Goal: Transaction & Acquisition: Purchase product/service

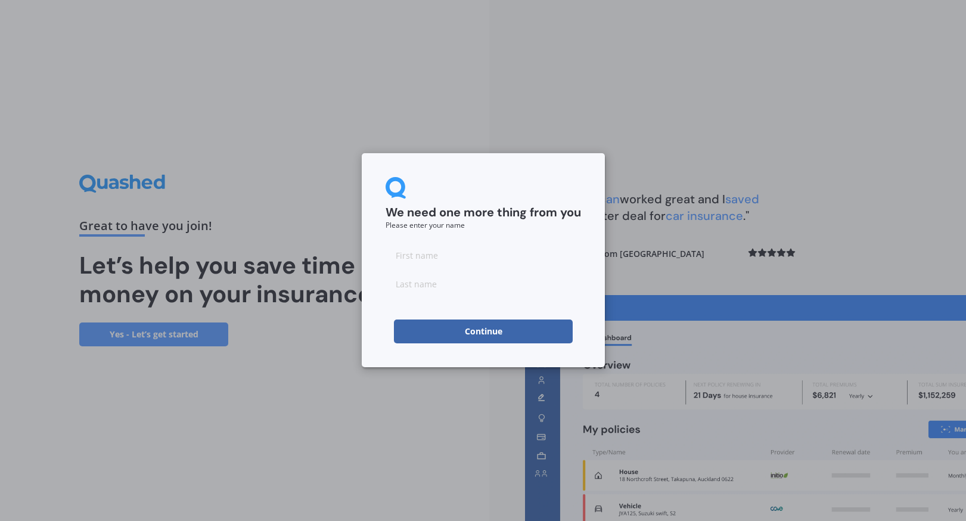
click at [517, 259] on input at bounding box center [482, 255] width 195 height 24
type input "MS Partner Click Ten Sep"
click at [509, 294] on input at bounding box center [482, 284] width 195 height 24
type input "Test"
click at [441, 254] on input "MS Partner Click Ten Sep" at bounding box center [482, 255] width 195 height 24
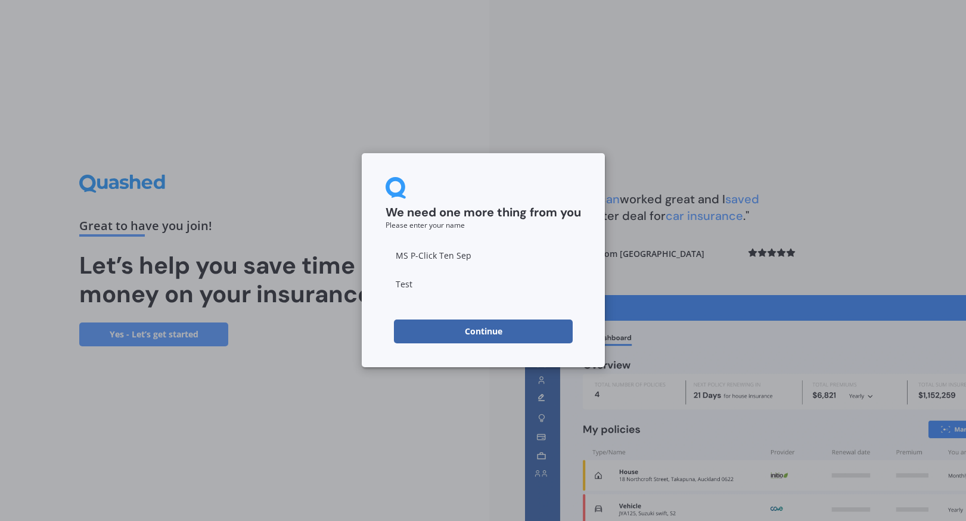
type input "MS P-Click Ten Sep"
click at [451, 338] on button "Continue" at bounding box center [483, 331] width 179 height 24
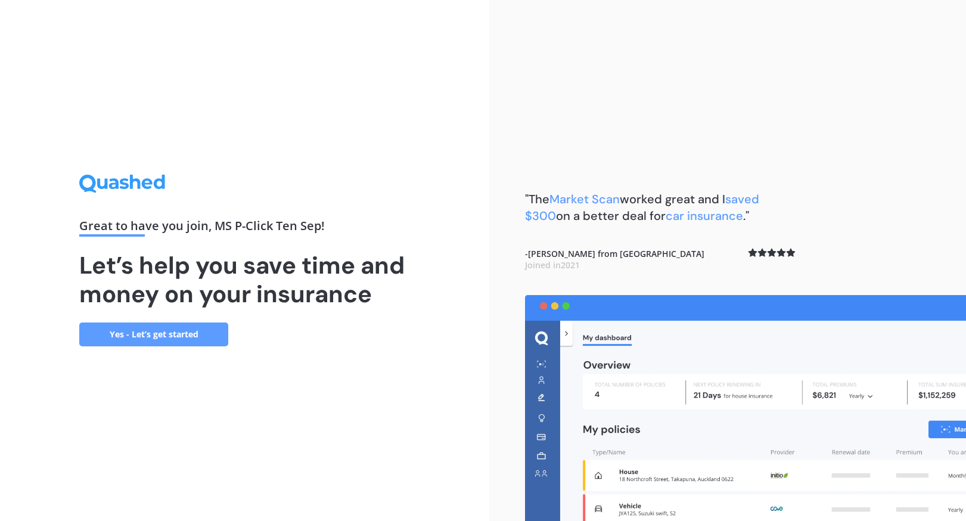
click at [199, 338] on link "Yes - Let’s get started" at bounding box center [153, 334] width 149 height 24
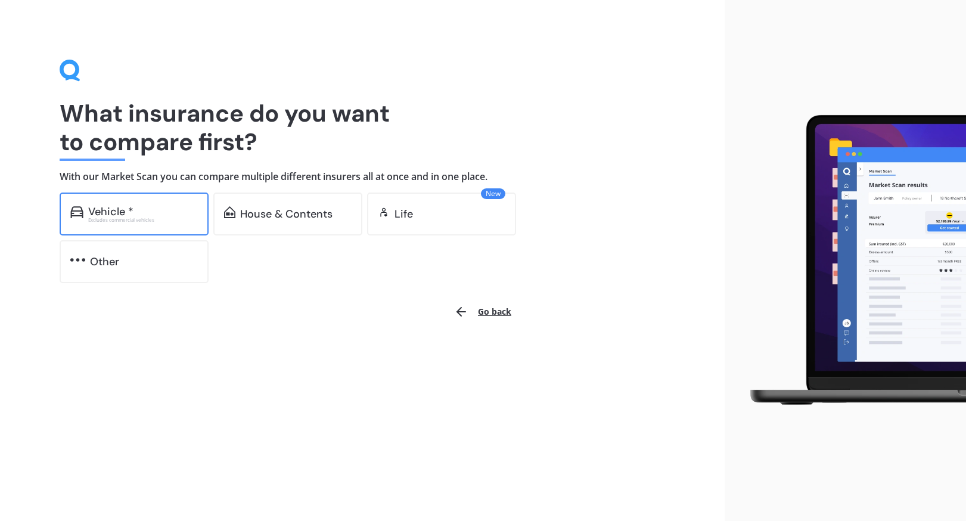
click at [182, 203] on div "Vehicle * Excludes commercial vehicles" at bounding box center [134, 213] width 149 height 43
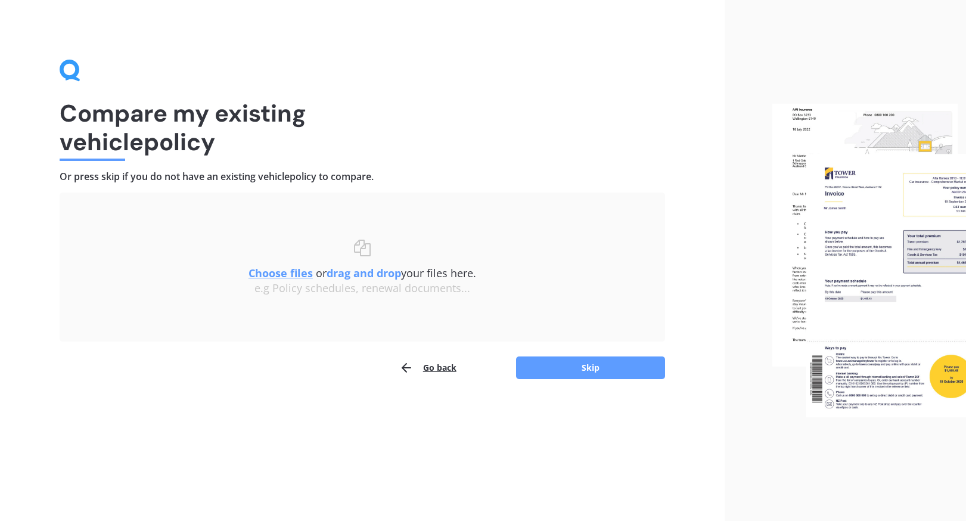
click at [610, 355] on div "Uploading Choose files or drag and drop your files here. Choose files or photos…" at bounding box center [362, 285] width 605 height 187
click at [598, 365] on button "Skip" at bounding box center [590, 367] width 149 height 23
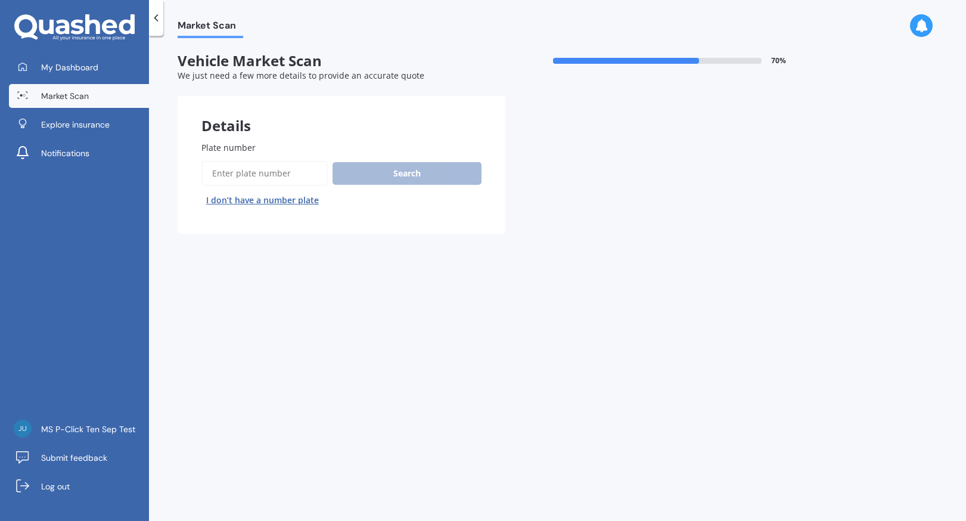
click at [304, 174] on input "Plate number" at bounding box center [264, 173] width 126 height 25
click at [362, 188] on div "Search I don’t have a number plate" at bounding box center [341, 185] width 280 height 49
click at [367, 176] on button "Search" at bounding box center [406, 173] width 149 height 23
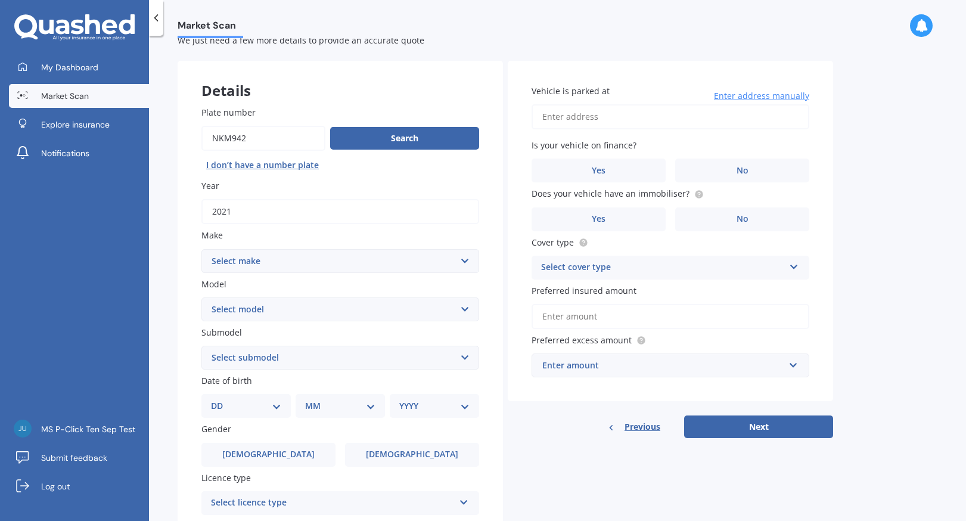
scroll to position [60, 0]
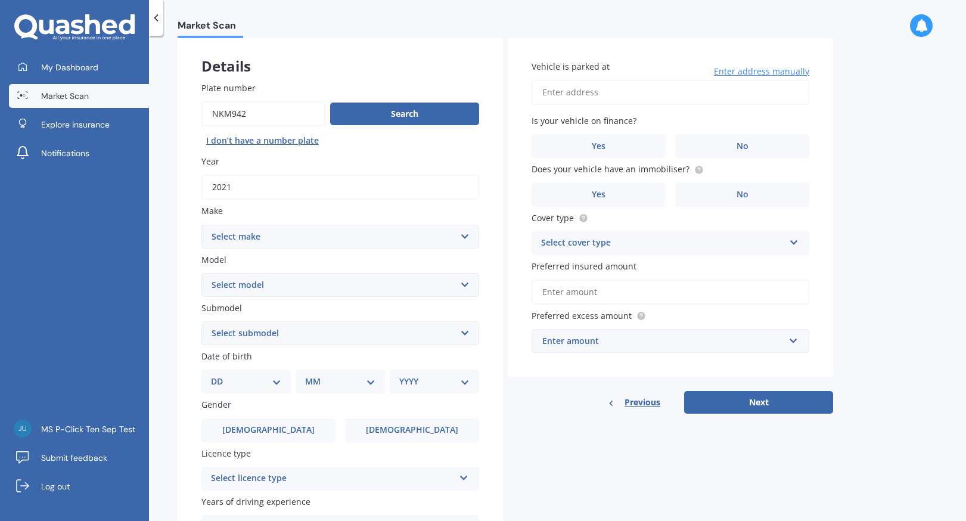
click at [402, 237] on select "Select make AC ALFA ROMEO ASTON MARTIN AUDI AUSTIN BEDFORD Bentley BMW BYD CADI…" at bounding box center [340, 237] width 278 height 24
drag, startPoint x: 294, startPoint y: 116, endPoint x: 132, endPoint y: 105, distance: 162.4
click at [132, 105] on div "My Dashboard Market Scan Explore insurance Notifications MS P-Click Ten Sep Tes…" at bounding box center [483, 260] width 966 height 521
type input "neg663"
click at [371, 125] on button "Search" at bounding box center [404, 113] width 149 height 23
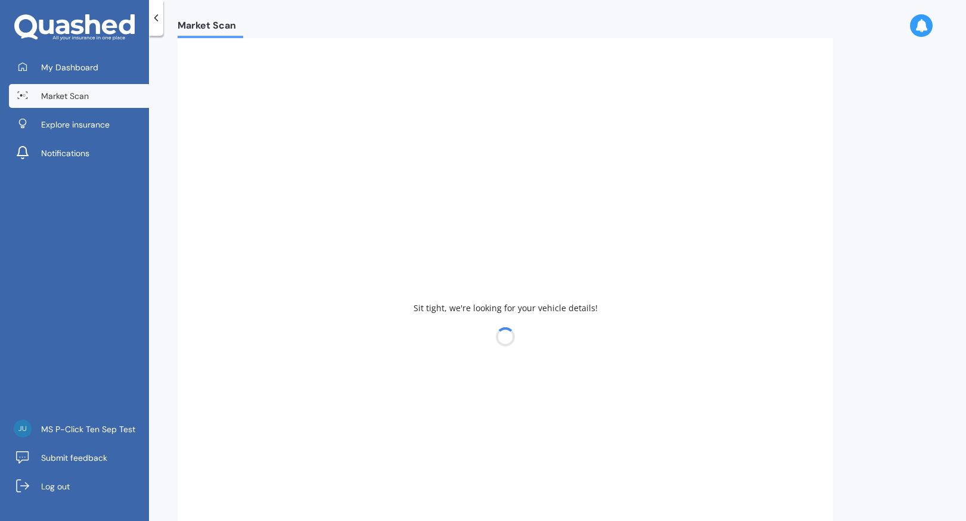
type input "2020"
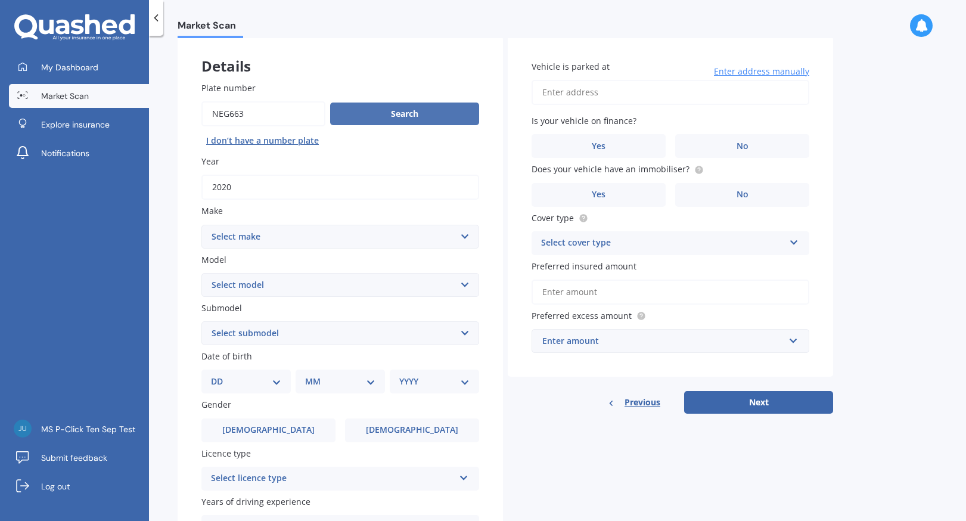
click at [360, 113] on button "Search" at bounding box center [404, 113] width 149 height 23
click at [105, 92] on link "Market Scan" at bounding box center [79, 96] width 140 height 24
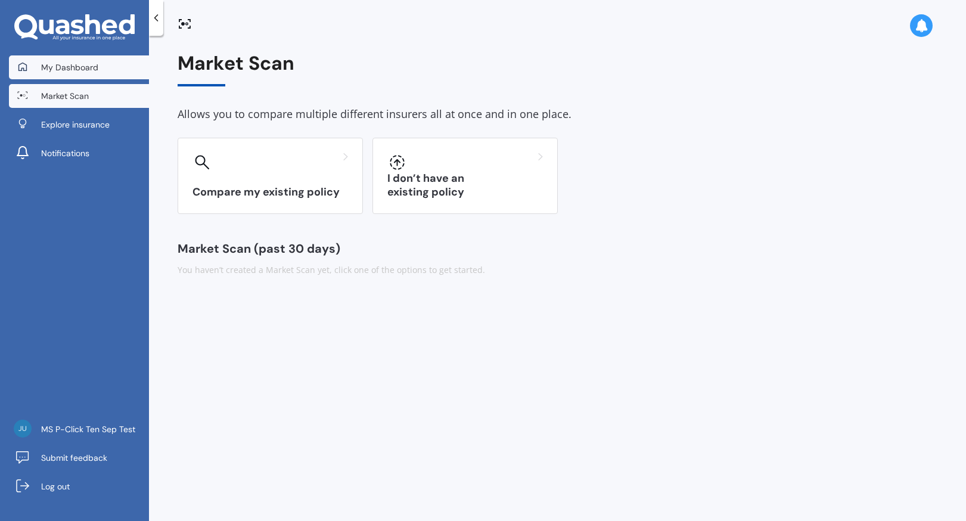
click at [80, 75] on link "My Dashboard" at bounding box center [79, 67] width 140 height 24
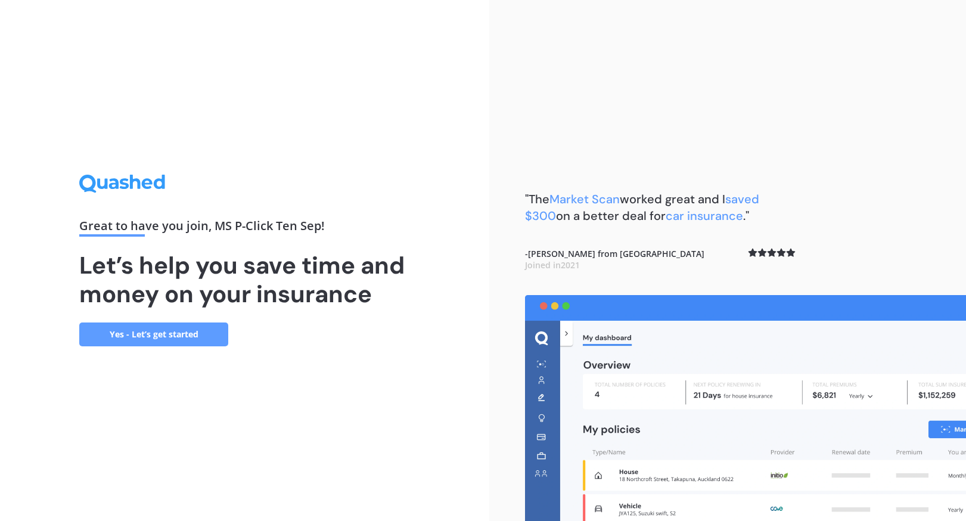
click at [167, 342] on link "Yes - Let’s get started" at bounding box center [153, 334] width 149 height 24
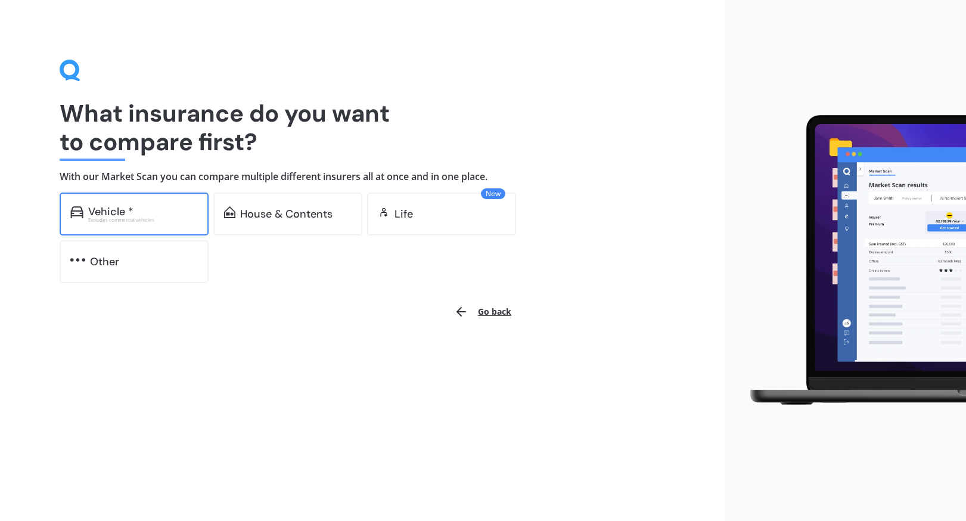
click at [169, 218] on div "Excludes commercial vehicles" at bounding box center [143, 219] width 110 height 5
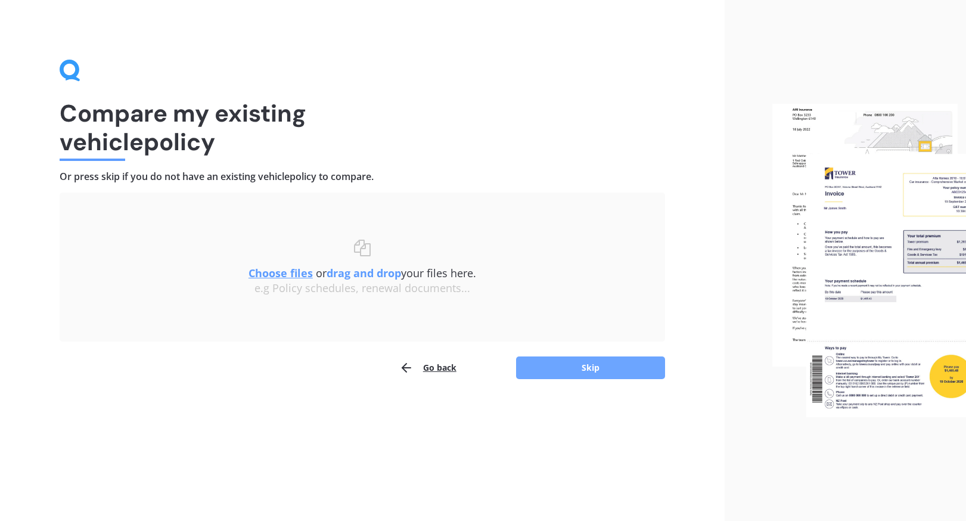
click at [616, 367] on button "Skip" at bounding box center [590, 367] width 149 height 23
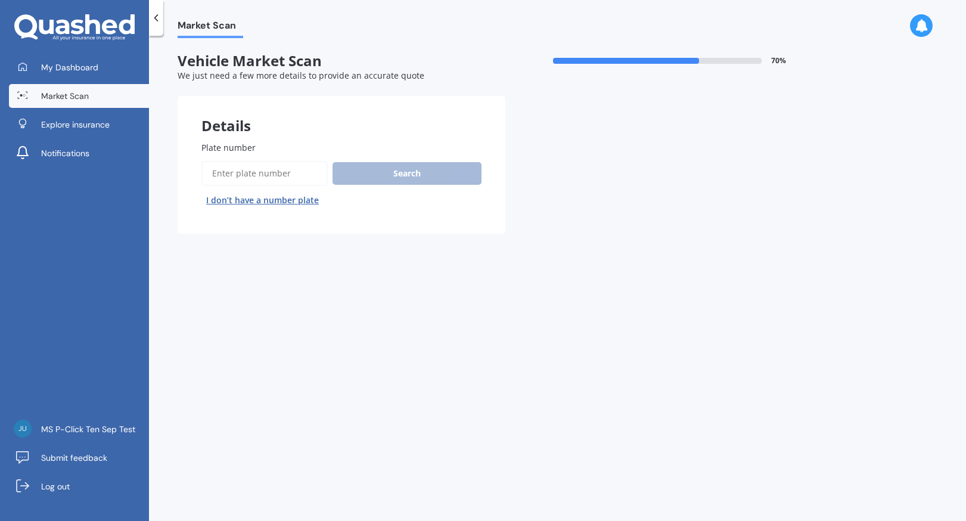
click at [299, 171] on input "Plate number" at bounding box center [264, 173] width 126 height 25
type input "jbc802"
click at [0, 0] on button "Next" at bounding box center [0, 0] width 0 height 0
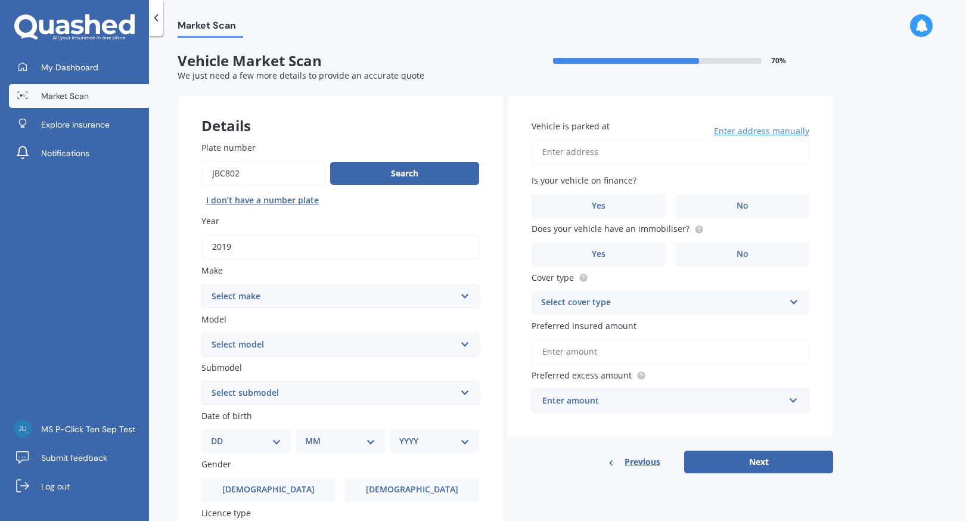
click at [383, 299] on select "Select make AC ALFA ROMEO ASTON MARTIN AUDI AUSTIN BEDFORD Bentley BMW BYD CADI…" at bounding box center [340, 296] width 278 height 24
select select "MERCEDES BENZ"
click at [201, 285] on select "Select make AC ALFA ROMEO ASTON MARTIN AUDI AUSTIN BEDFORD Bentley BMW BYD CADI…" at bounding box center [340, 296] width 278 height 24
click at [330, 344] on select "Select model 190 200 220 230 240 250 260 280 300 320 350 380 400 420 450 500 55…" at bounding box center [340, 344] width 278 height 24
select select "C300"
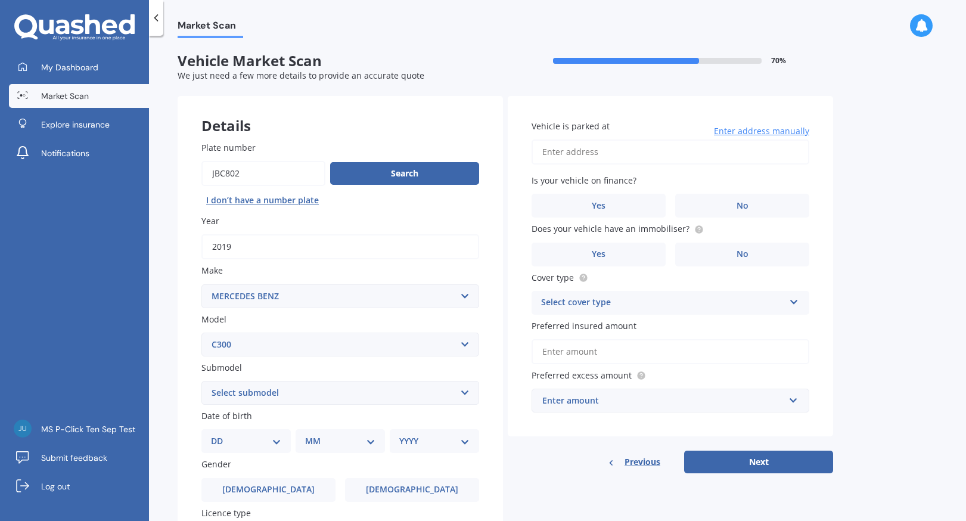
click at [201, 333] on select "Select model 190 200 220 230 240 250 260 280 300 320 350 380 400 420 450 500 55…" at bounding box center [340, 344] width 278 height 24
click at [338, 402] on select "Select submodel Avantgarde S Saloon Sedan 4dr 9G Tronic 9sp 2.0T/15.0kW Piston …" at bounding box center [340, 393] width 278 height 24
select select "AVANTGARDE S SALOON"
click at [201, 382] on select "Select submodel Avantgarde S Saloon Sedan 4dr 9G Tronic 9sp 2.0T/15.0kW Piston …" at bounding box center [340, 393] width 278 height 24
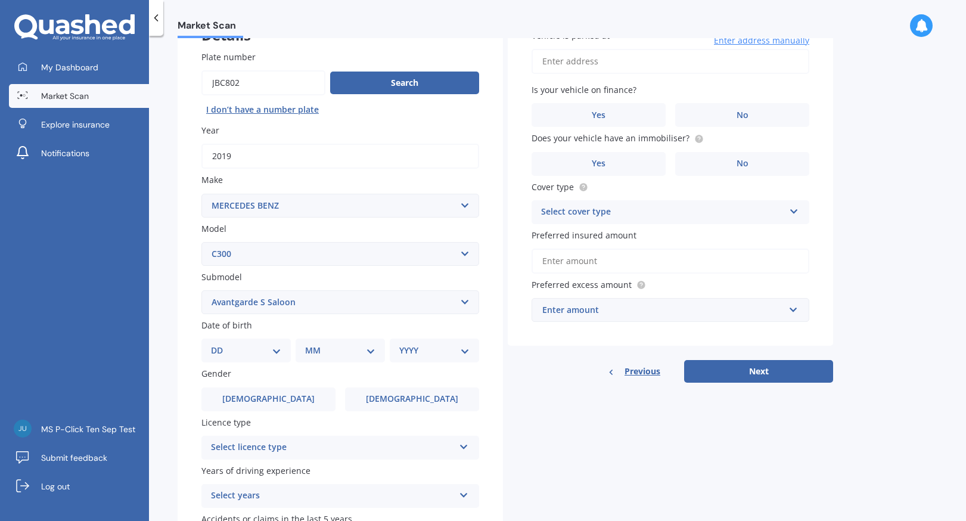
scroll to position [94, 0]
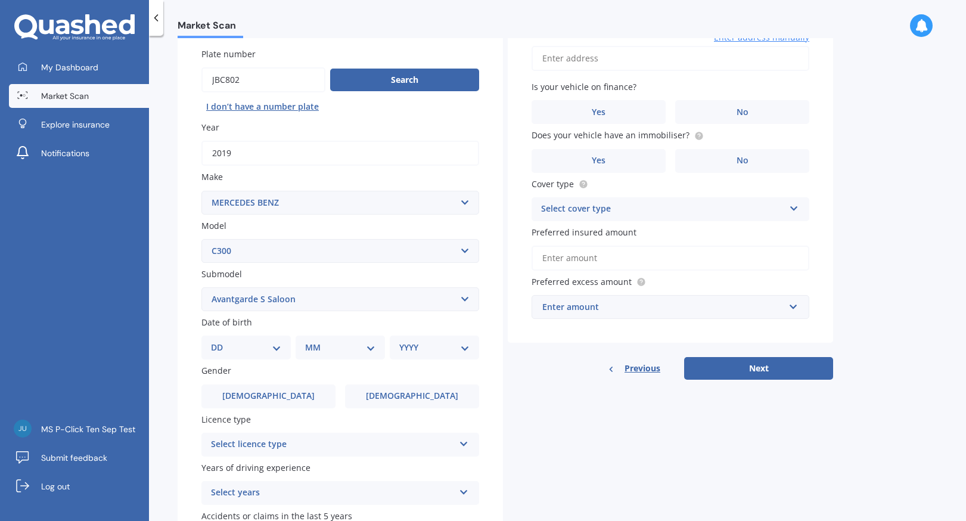
click at [387, 258] on select "Select model 190 200 220 230 240 250 260 280 300 320 350 380 400 420 450 500 55…" at bounding box center [340, 251] width 278 height 24
click at [257, 349] on select "DD 01 02 03 04 05 06 07 08 09 10 11 12 13 14 15 16 17 18 19 20 21 22 23 24 25 2…" at bounding box center [246, 347] width 70 height 13
select select "11"
click at [220, 343] on select "DD 01 02 03 04 05 06 07 08 09 10 11 12 13 14 15 16 17 18 19 20 21 22 23 24 25 2…" at bounding box center [246, 347] width 70 height 13
click at [341, 354] on select "MM 01 02 03 04 05 06 07 08 09 10 11 12" at bounding box center [343, 347] width 66 height 13
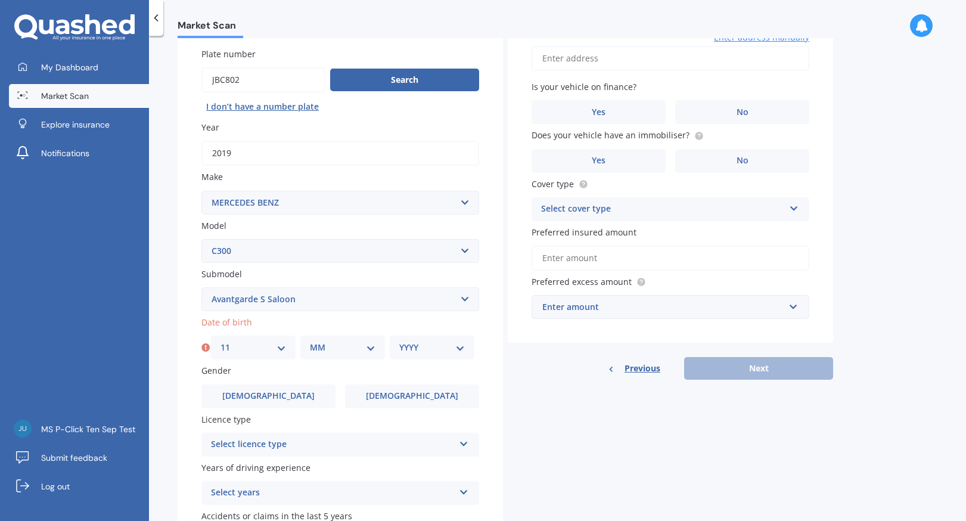
select select "12"
click at [310, 343] on select "MM 01 02 03 04 05 06 07 08 09 10 11 12" at bounding box center [343, 347] width 66 height 13
click at [439, 353] on select "YYYY 2025 2024 2023 2022 2021 2020 2019 2018 2017 2016 2015 2014 2013 2012 2011…" at bounding box center [432, 347] width 66 height 13
drag, startPoint x: 274, startPoint y: 80, endPoint x: 170, endPoint y: 79, distance: 103.7
click at [171, 79] on div "Market Scan Vehicle Market Scan 70 % We just need a few more details to provide…" at bounding box center [557, 280] width 817 height 485
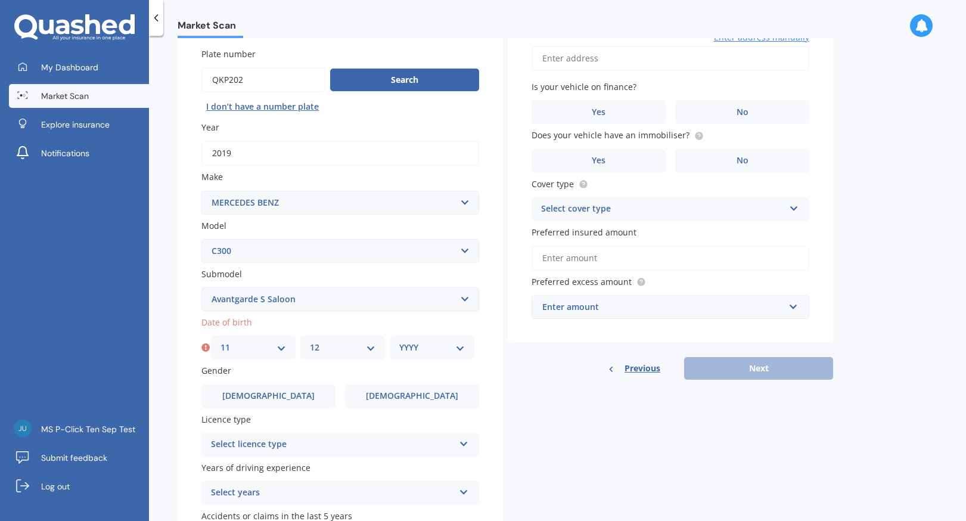
type input "qkp202"
click at [433, 84] on button "Search" at bounding box center [404, 80] width 149 height 23
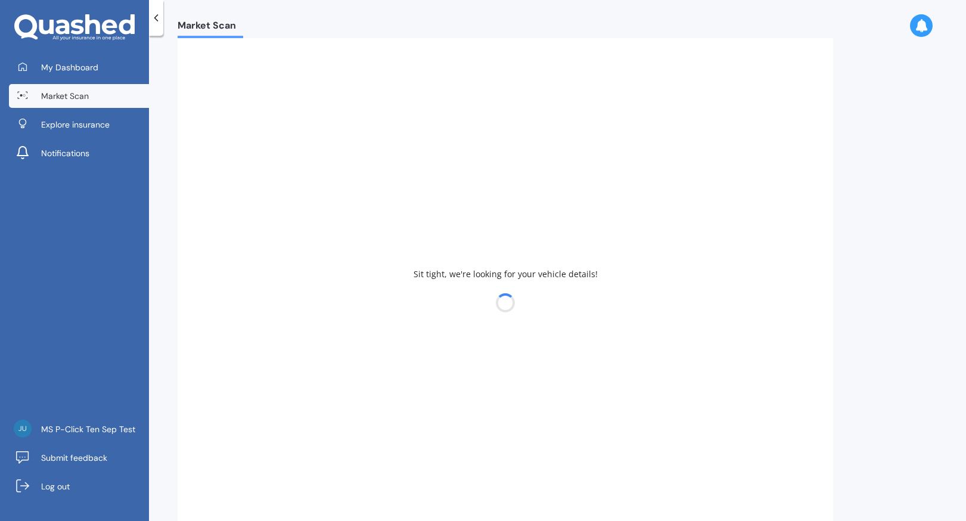
type input "2024"
select select "MINI"
select select
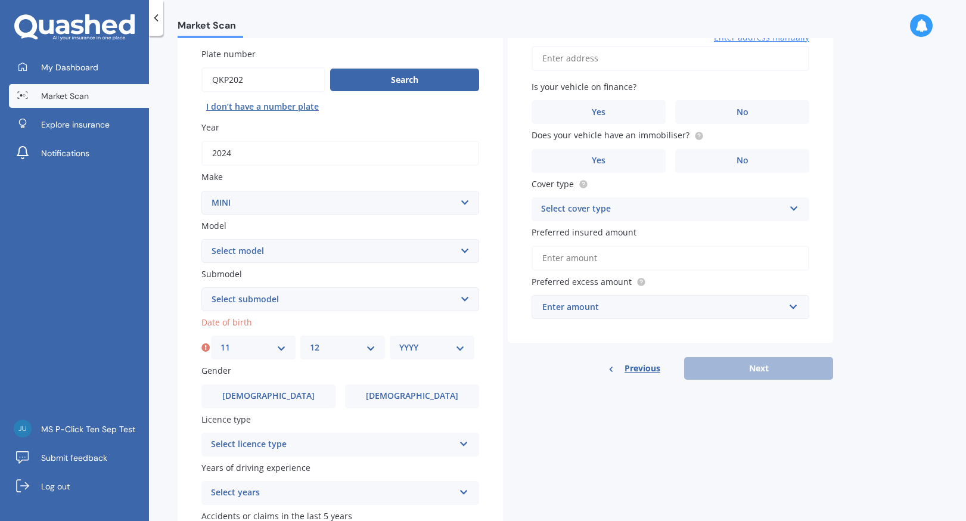
click at [322, 250] on select "Select model Clubman Cooper Countryman One" at bounding box center [340, 251] width 278 height 24
select select "COOPER"
click at [201, 240] on select "Select model Clubman Cooper Countryman One" at bounding box center [340, 251] width 278 height 24
click at [321, 294] on select "Select submodel" at bounding box center [340, 299] width 278 height 24
select select "JOHN COOPER WORKS"
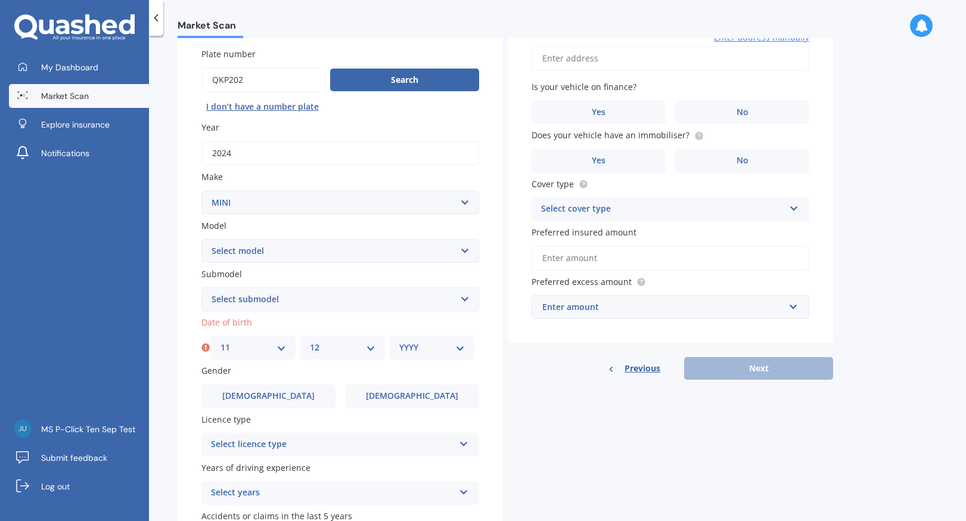
click at [201, 288] on select "Select submodel (All other) Convertible Crossover D D John Cooper Works S" at bounding box center [340, 299] width 278 height 24
drag, startPoint x: 264, startPoint y: 81, endPoint x: 168, endPoint y: 73, distance: 96.2
click at [168, 73] on div "Market Scan Vehicle Market Scan 70 % We just need a few more details to provide…" at bounding box center [557, 280] width 817 height 485
type input "mhz633"
click at [387, 70] on button "Search" at bounding box center [404, 80] width 149 height 23
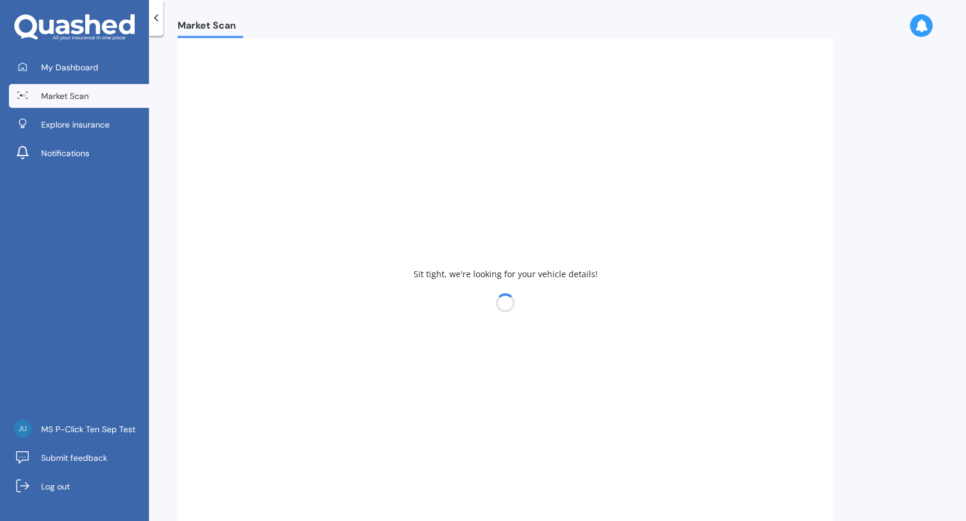
type input "2019"
select select "VOLKSWAGEN"
select select
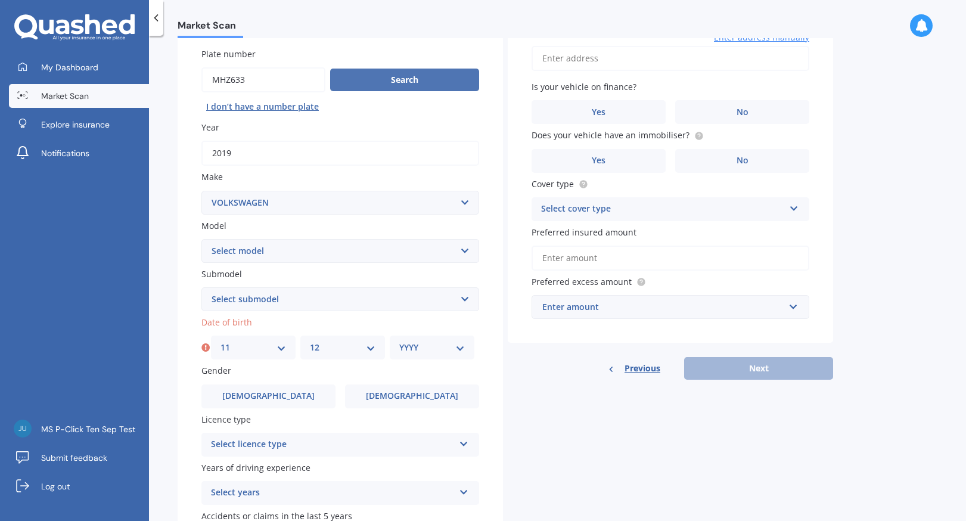
click at [384, 77] on button "Search" at bounding box center [404, 80] width 149 height 23
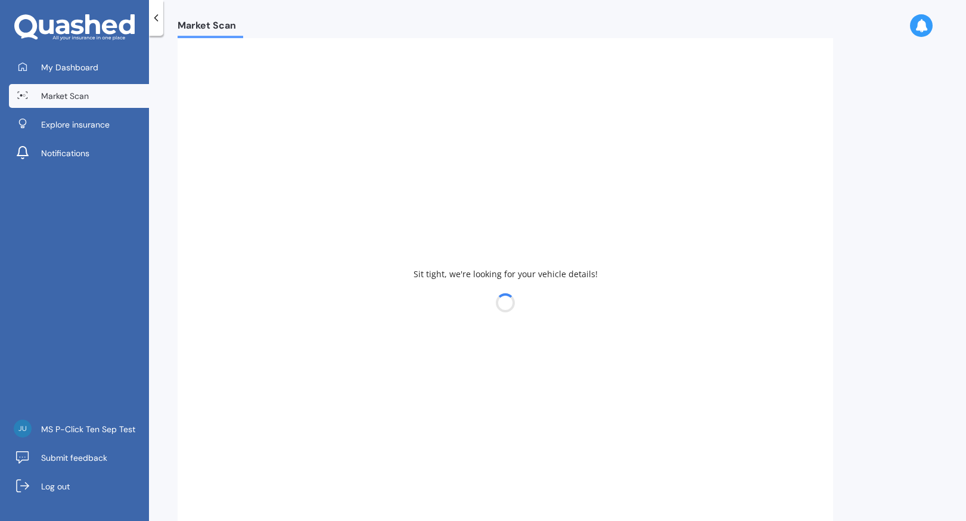
select select "GOLF"
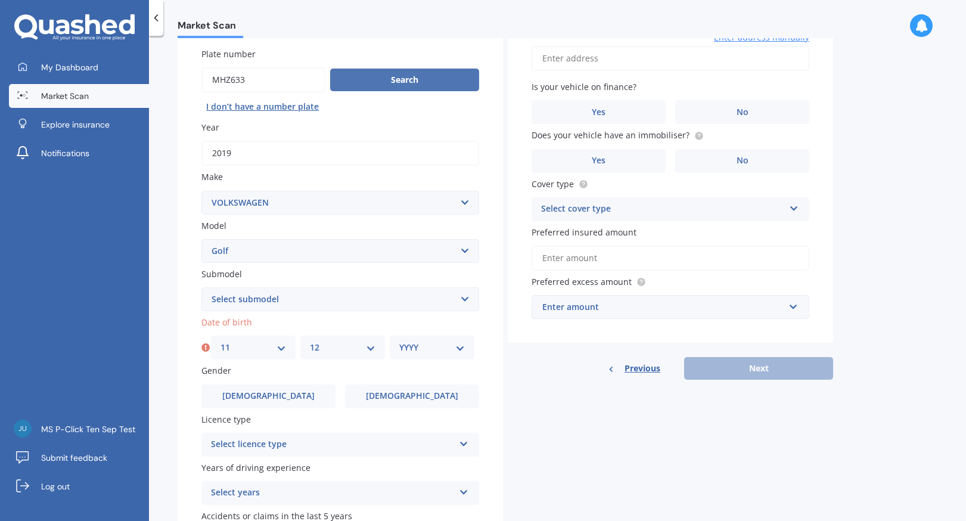
click at [383, 82] on button "Search" at bounding box center [404, 80] width 149 height 23
click at [313, 302] on select "Select submodel (All other) 1.4 GT TSI 1.4 TSI 1.6 1.6 FSI 1.6 TSI 1.8 1.9 TDI …" at bounding box center [340, 299] width 278 height 24
select select "R"
click at [201, 288] on select "Select submodel (All other) 1.4 GT TSI 1.4 TSI 1.6 1.6 FSI 1.6 TSI 1.8 1.9 TDI …" at bounding box center [340, 299] width 278 height 24
click at [495, 340] on div "Plate number Search I don’t have a number plate Year 2019 Make Select make AC A…" at bounding box center [340, 301] width 325 height 554
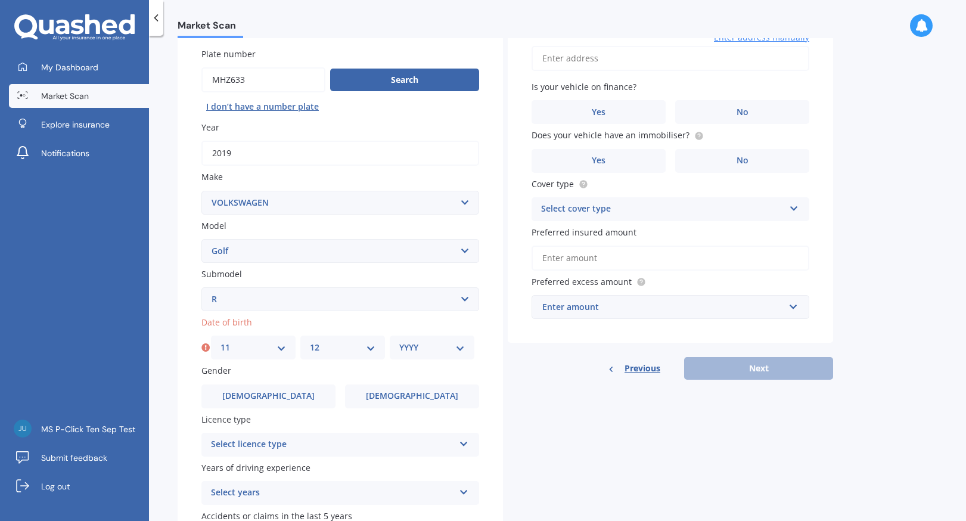
scroll to position [141, 0]
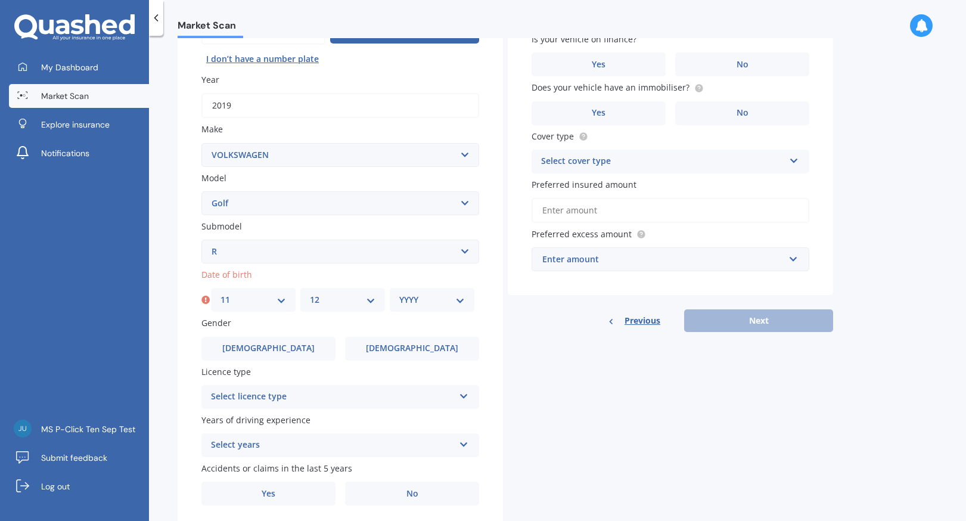
click at [596, 211] on input "Preferred insured amount" at bounding box center [670, 210] width 278 height 25
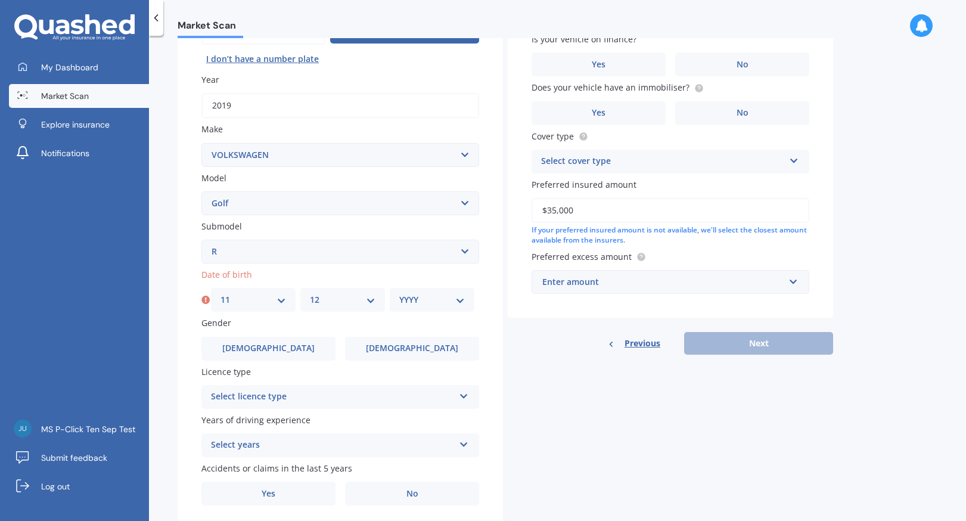
type input "$35,000"
click at [620, 276] on div "Enter amount" at bounding box center [663, 281] width 242 height 13
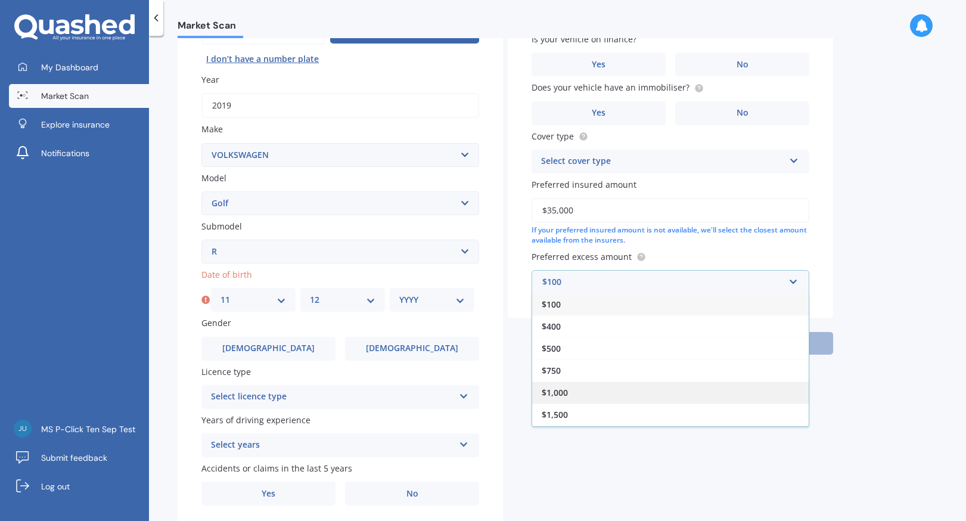
click at [583, 393] on div "$1,000" at bounding box center [670, 392] width 276 height 22
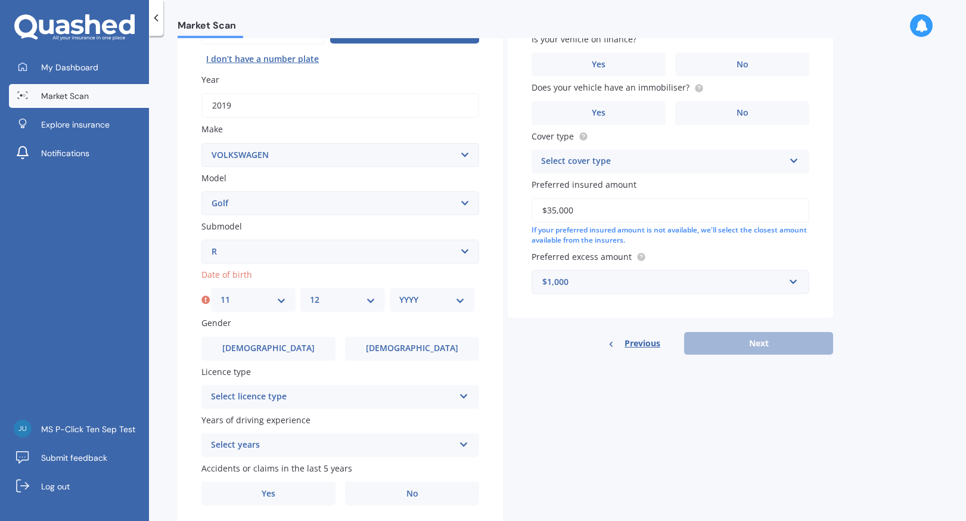
click at [396, 404] on div "Select licence type" at bounding box center [332, 397] width 243 height 14
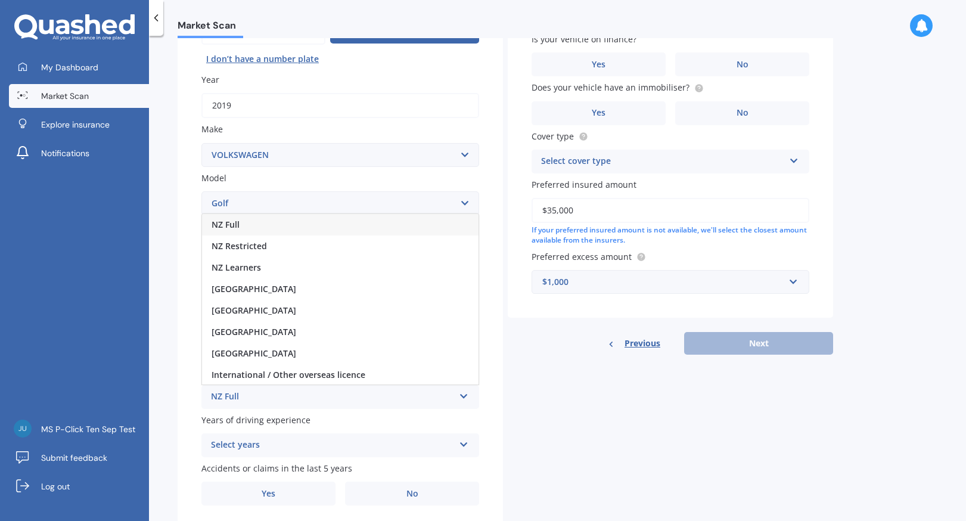
click at [362, 224] on div "NZ Full" at bounding box center [340, 224] width 276 height 21
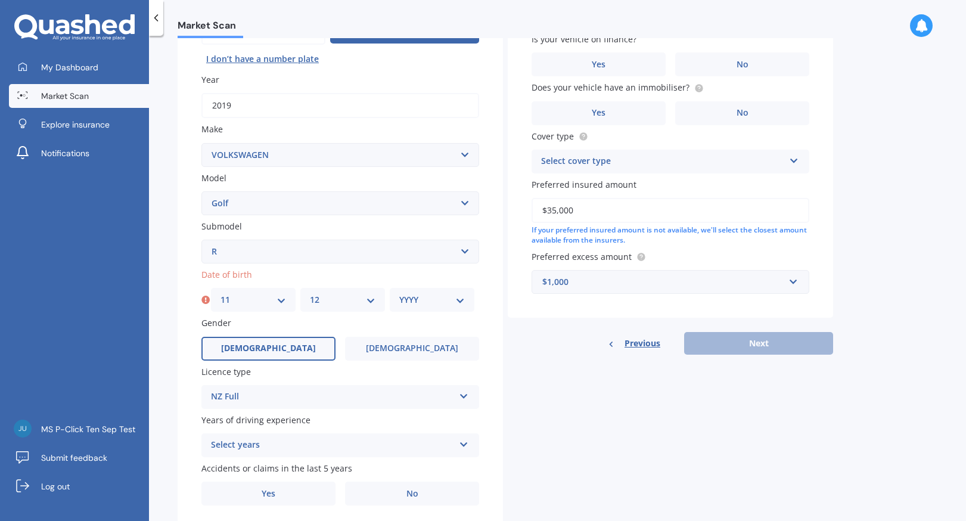
click at [273, 347] on span "[DEMOGRAPHIC_DATA]" at bounding box center [268, 348] width 95 height 10
click at [0, 0] on input "[DEMOGRAPHIC_DATA]" at bounding box center [0, 0] width 0 height 0
click at [293, 468] on span "Accidents or claims in the last 5 years" at bounding box center [276, 467] width 151 height 11
click at [293, 455] on div "Select years 5 or more years 4 years 3 years 2 years 1 year" at bounding box center [340, 445] width 278 height 24
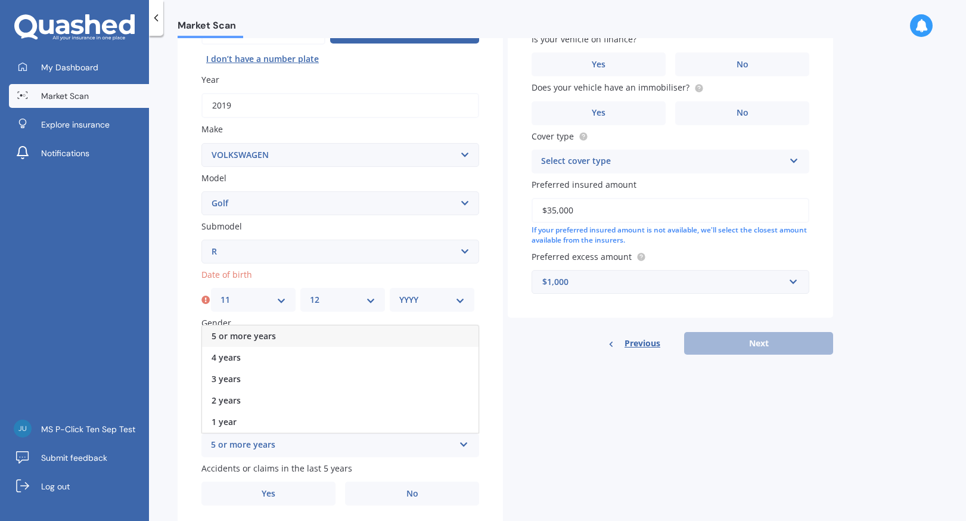
click at [332, 336] on div "5 or more years" at bounding box center [340, 335] width 276 height 21
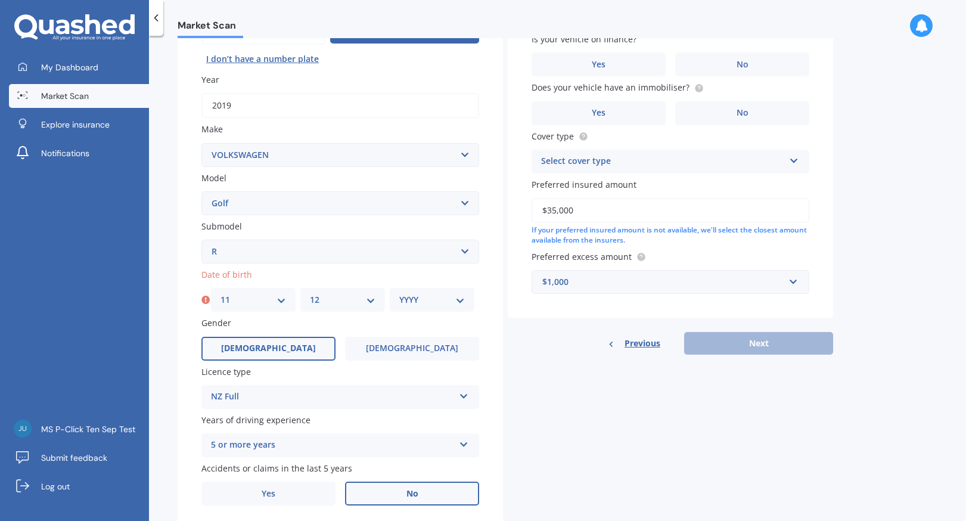
click at [387, 499] on label "No" at bounding box center [412, 493] width 134 height 24
click at [0, 0] on input "No" at bounding box center [0, 0] width 0 height 0
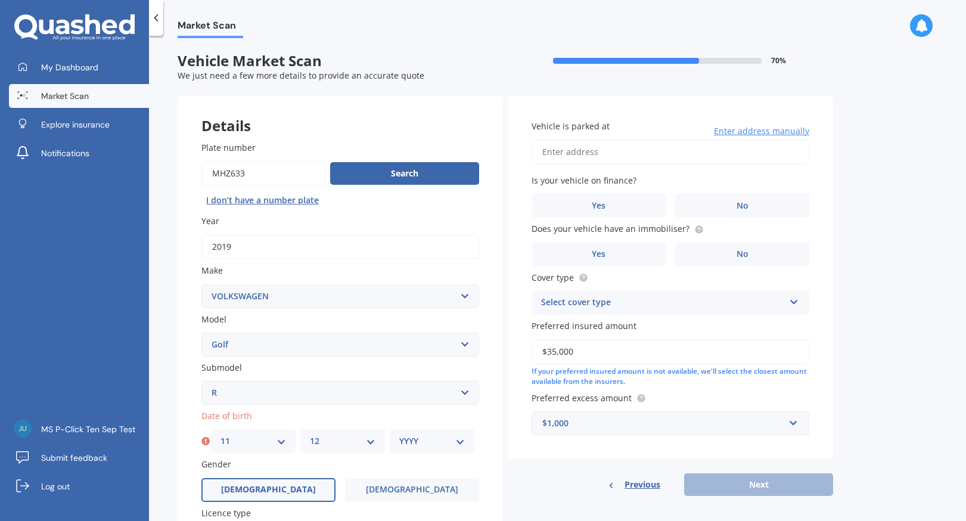
click at [625, 158] on input "Vehicle is parked at" at bounding box center [670, 151] width 278 height 25
click at [722, 201] on label "No" at bounding box center [742, 206] width 134 height 24
click at [0, 0] on input "No" at bounding box center [0, 0] width 0 height 0
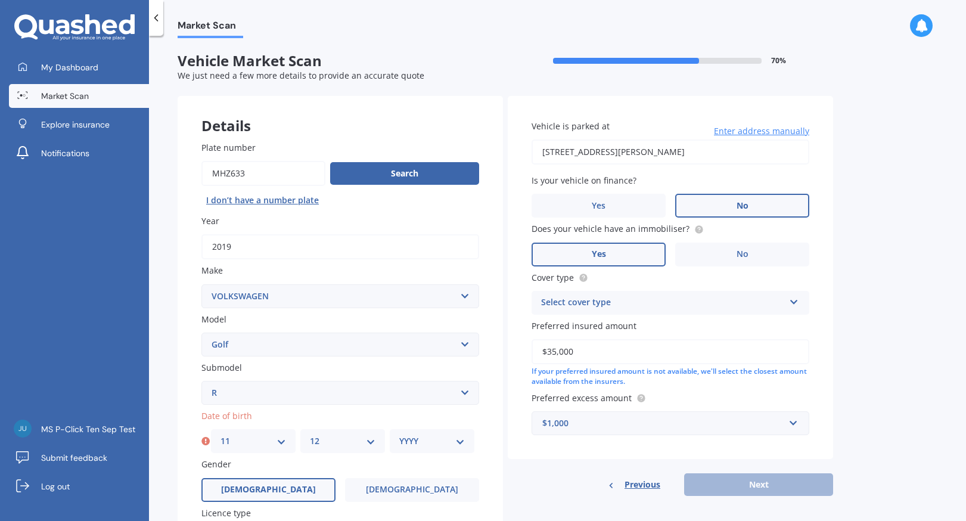
click at [634, 254] on label "Yes" at bounding box center [598, 254] width 134 height 24
click at [0, 0] on input "Yes" at bounding box center [0, 0] width 0 height 0
drag, startPoint x: 727, startPoint y: 151, endPoint x: 500, endPoint y: 157, distance: 226.5
click at [500, 157] on div "Details Plate number Search I don’t have a number plate Year 2019 Make Select m…" at bounding box center [505, 383] width 655 height 575
type input "10 Bankside Road, Silverdale 0932"
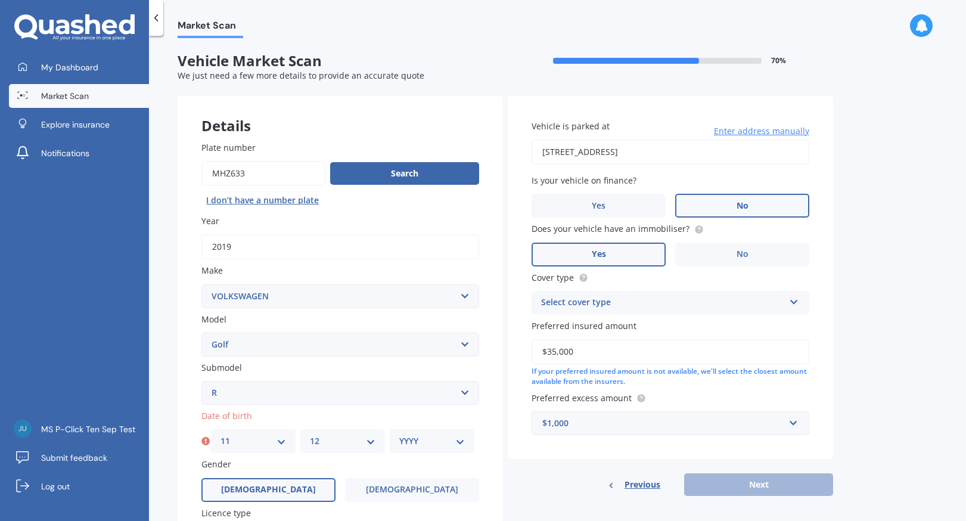
click at [624, 303] on div "Select cover type" at bounding box center [662, 303] width 243 height 14
click at [611, 322] on div "Comprehensive" at bounding box center [670, 325] width 276 height 21
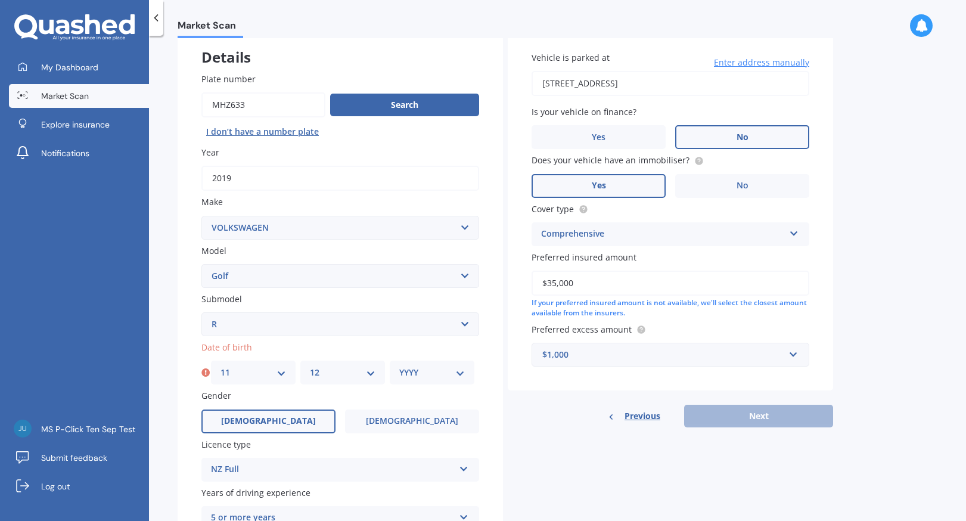
scroll to position [99, 0]
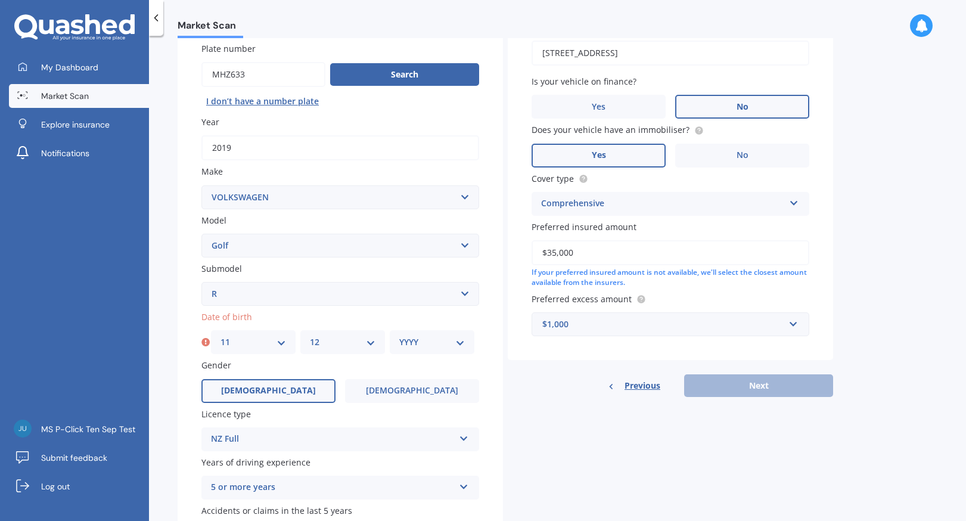
click at [428, 344] on select "YYYY 2025 2024 2023 2022 2021 2020 2019 2018 2017 2016 2015 2014 2013 2012 2011…" at bounding box center [432, 341] width 66 height 13
select select "1987"
click at [399, 337] on select "YYYY 2025 2024 2023 2022 2021 2020 2019 2018 2017 2016 2015 2014 2013 2012 2011…" at bounding box center [432, 341] width 66 height 13
click at [735, 394] on button "Next" at bounding box center [758, 385] width 149 height 23
select select "11"
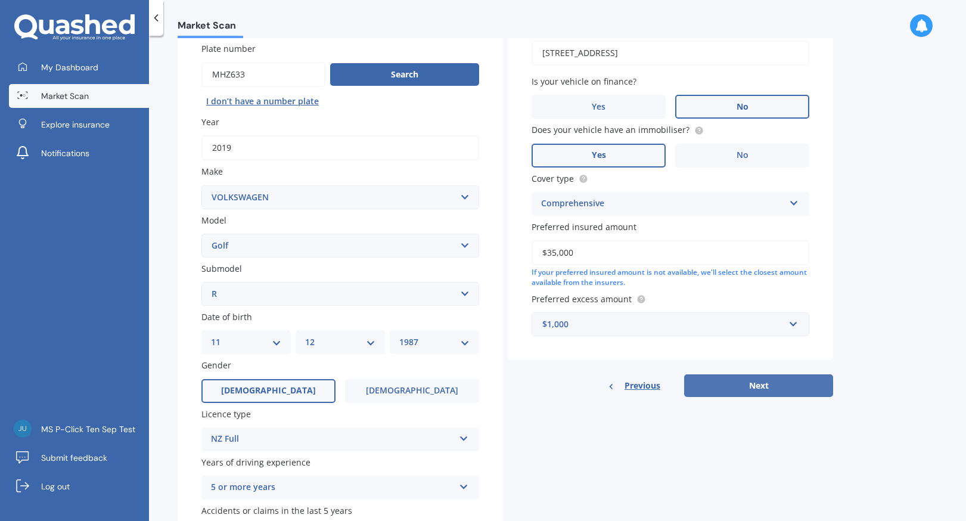
select select "12"
select select "1987"
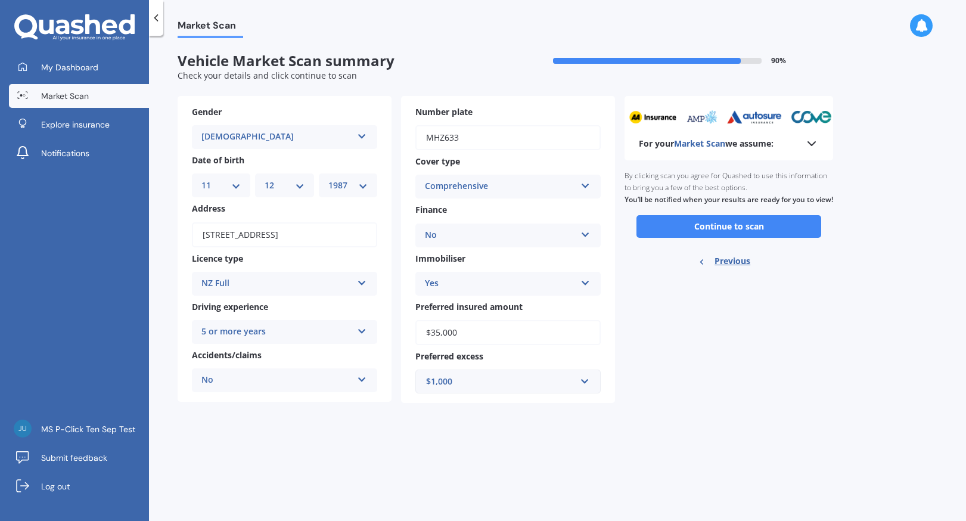
scroll to position [0, 0]
click at [734, 236] on button "Continue to scan" at bounding box center [728, 226] width 185 height 23
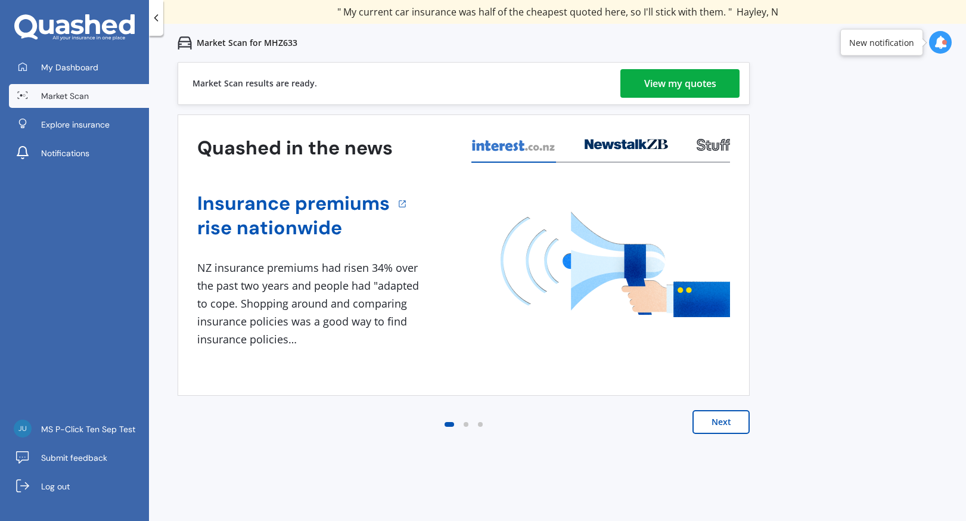
click at [683, 91] on div "View my quotes" at bounding box center [680, 83] width 72 height 29
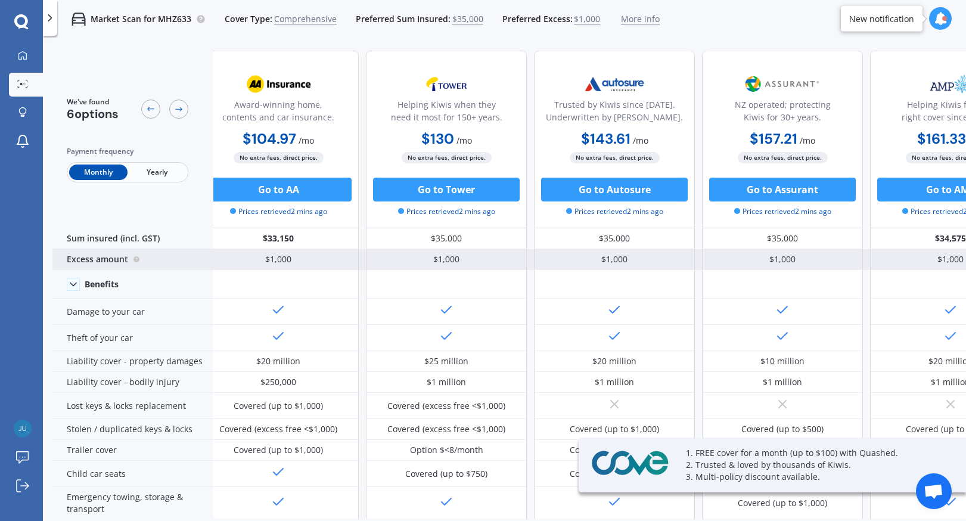
scroll to position [0, 254]
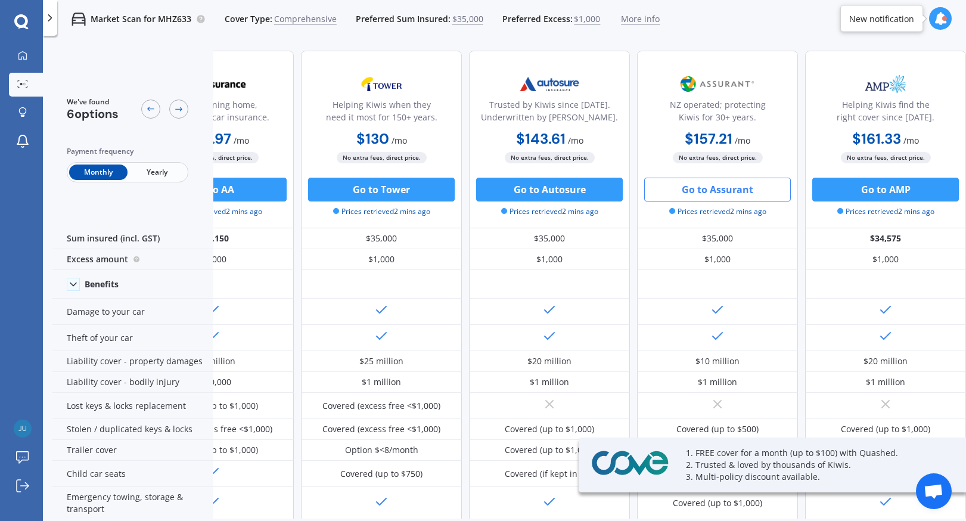
click at [751, 195] on button "Go to Assurant" at bounding box center [717, 190] width 147 height 24
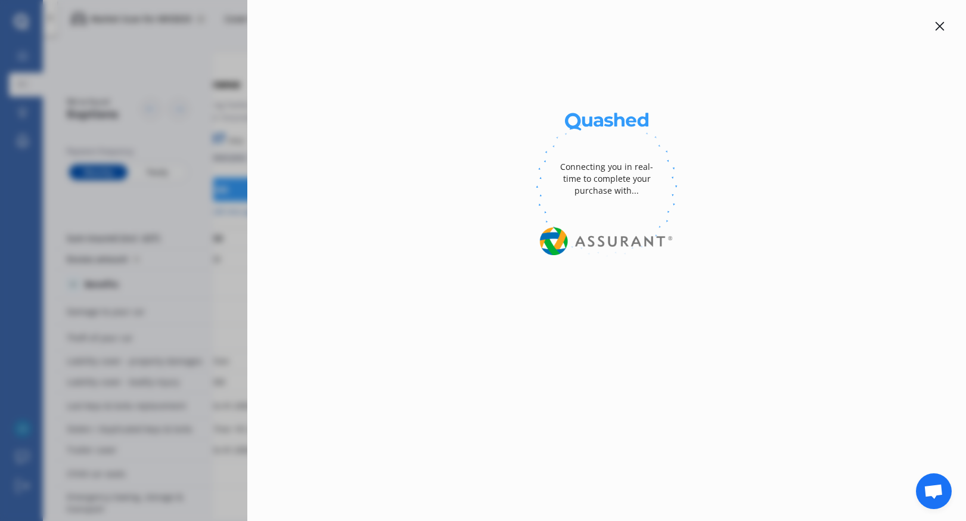
select select "full"
select select "500.00"
select select "Auckland West Country / Rodney / Gulf Islands"
select select "GOLF"
select select "R"
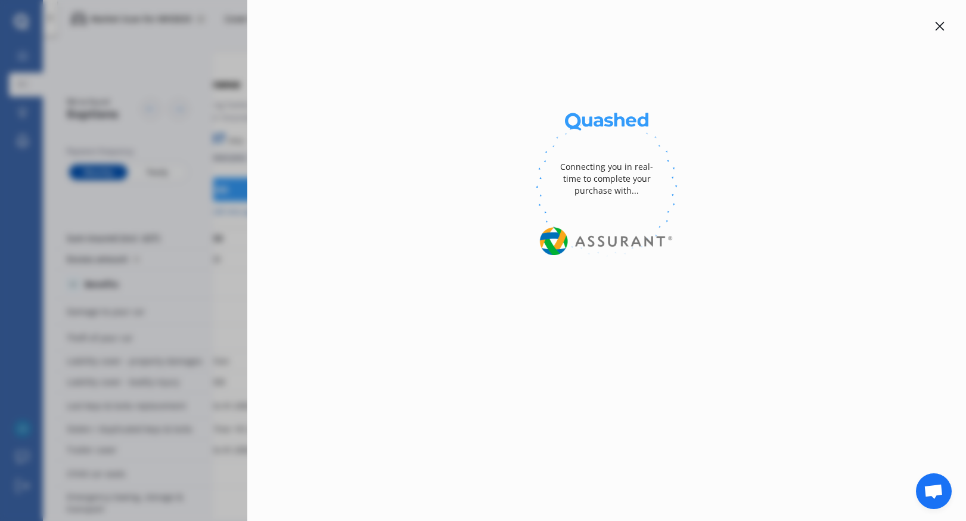
select select "VOLKSWAGEN"
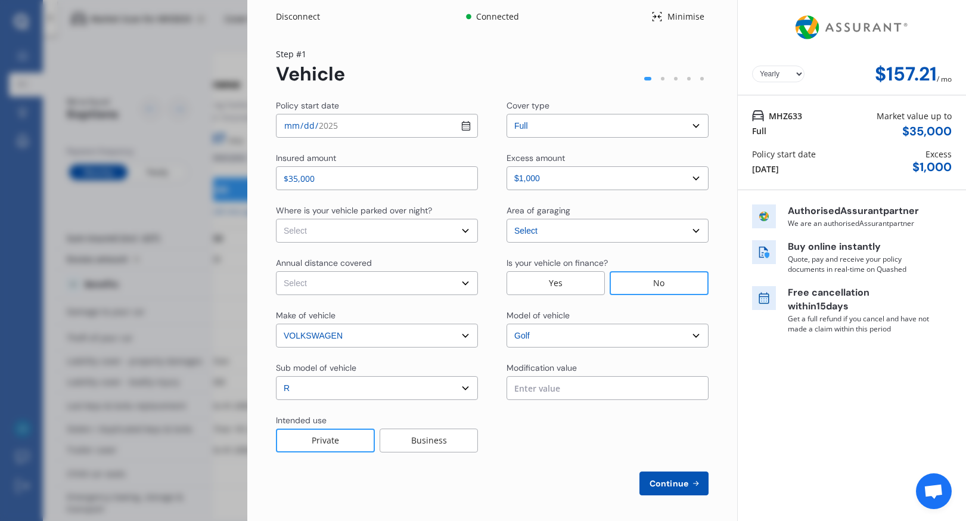
select select "Monthly"
click at [302, 15] on div "Disconnect" at bounding box center [304, 17] width 57 height 12
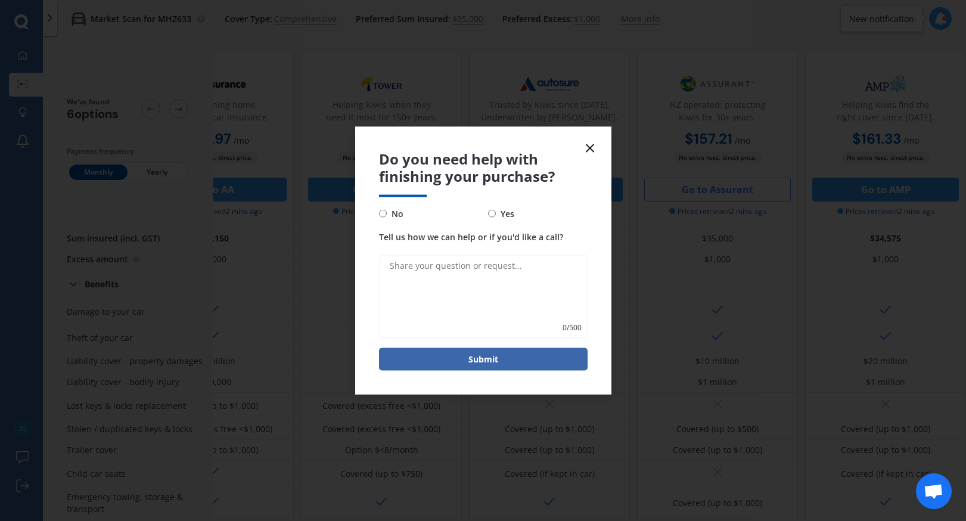
click at [590, 146] on icon at bounding box center [590, 148] width 14 height 14
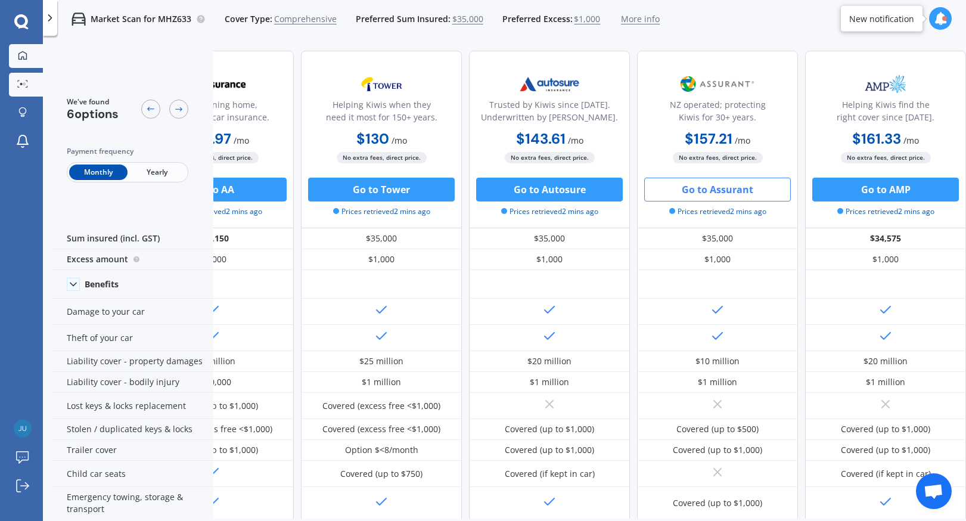
click at [22, 52] on icon at bounding box center [23, 56] width 10 height 10
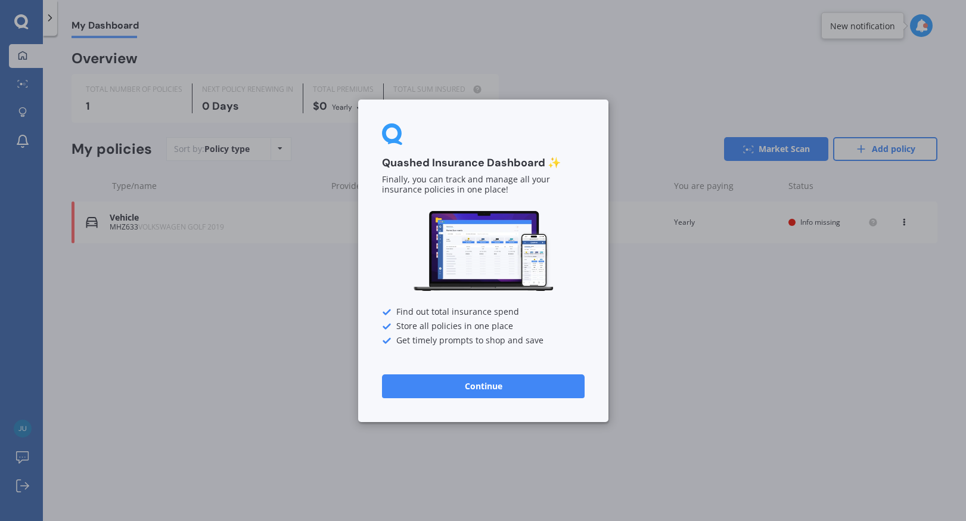
click at [220, 410] on div "Quashed Insurance Dashboard ✨ Finally, you can track and manage all your insura…" at bounding box center [483, 260] width 966 height 521
click at [443, 390] on button "Continue" at bounding box center [483, 386] width 203 height 24
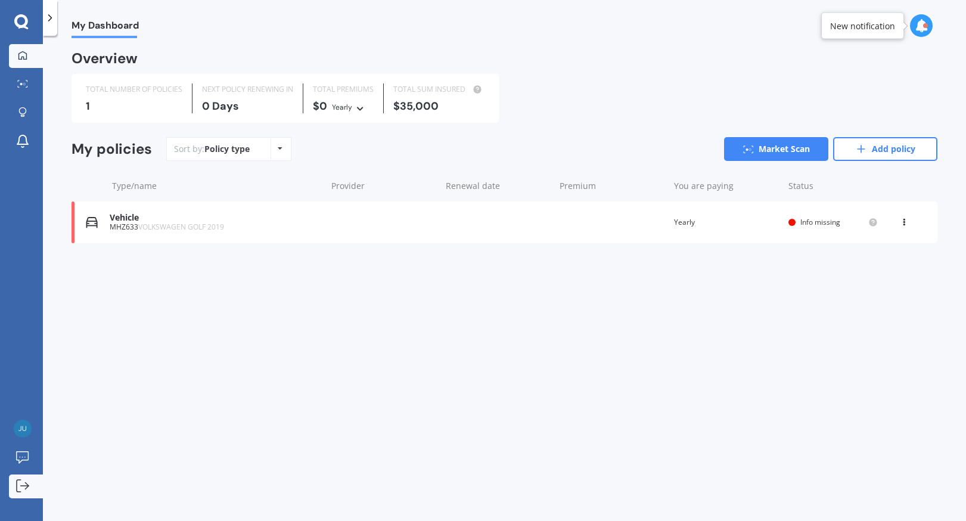
click at [32, 488] on link "Log out" at bounding box center [26, 486] width 34 height 24
